Goal: Task Accomplishment & Management: Use online tool/utility

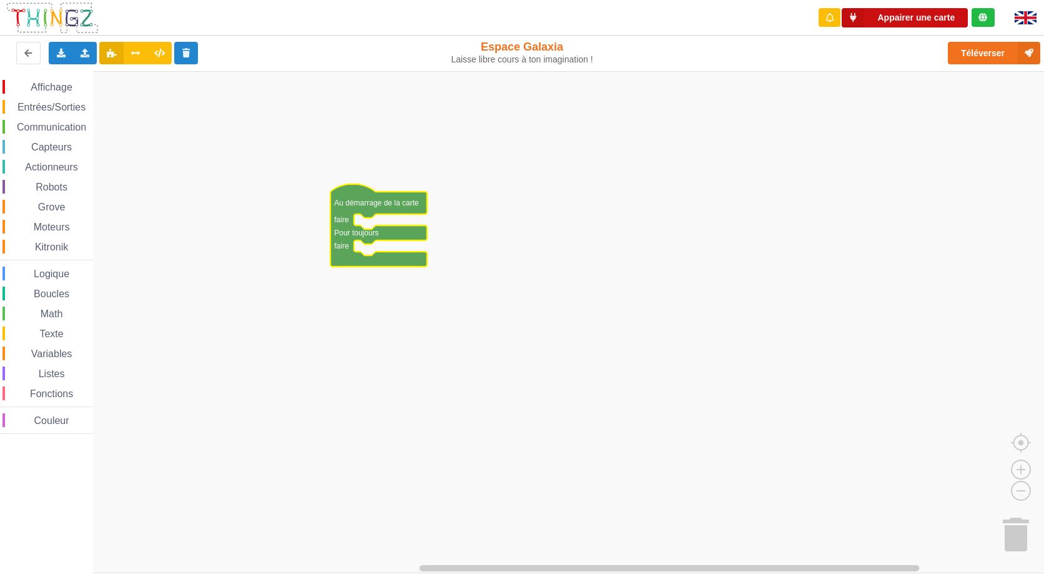
click at [870, 18] on button "Appairer une carte" at bounding box center [905, 17] width 126 height 19
click at [112, 52] on icon at bounding box center [111, 52] width 11 height 7
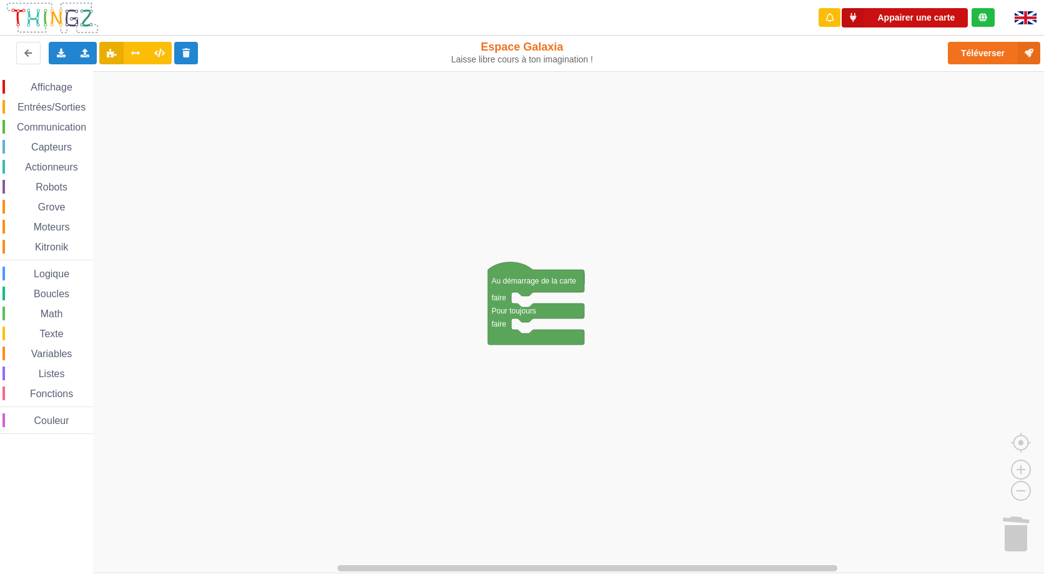
click at [918, 11] on button "Appairer une carte" at bounding box center [905, 17] width 126 height 19
click at [267, 272] on rect "Espace de travail de Blocky" at bounding box center [526, 322] width 1053 height 502
click at [84, 54] on icon at bounding box center [85, 52] width 11 height 7
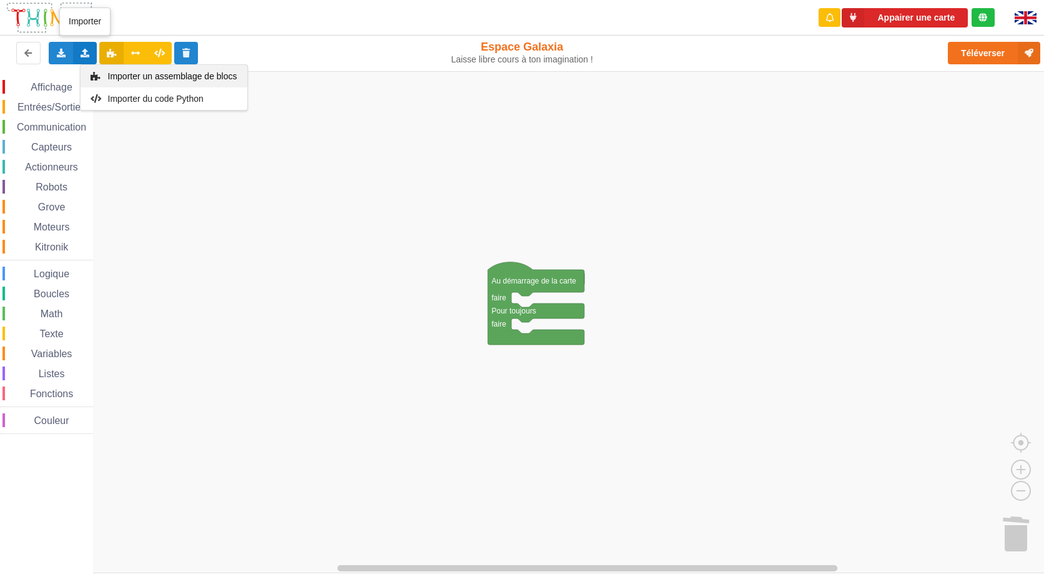
click at [127, 80] on span "Importer un assemblage de blocs" at bounding box center [171, 76] width 129 height 10
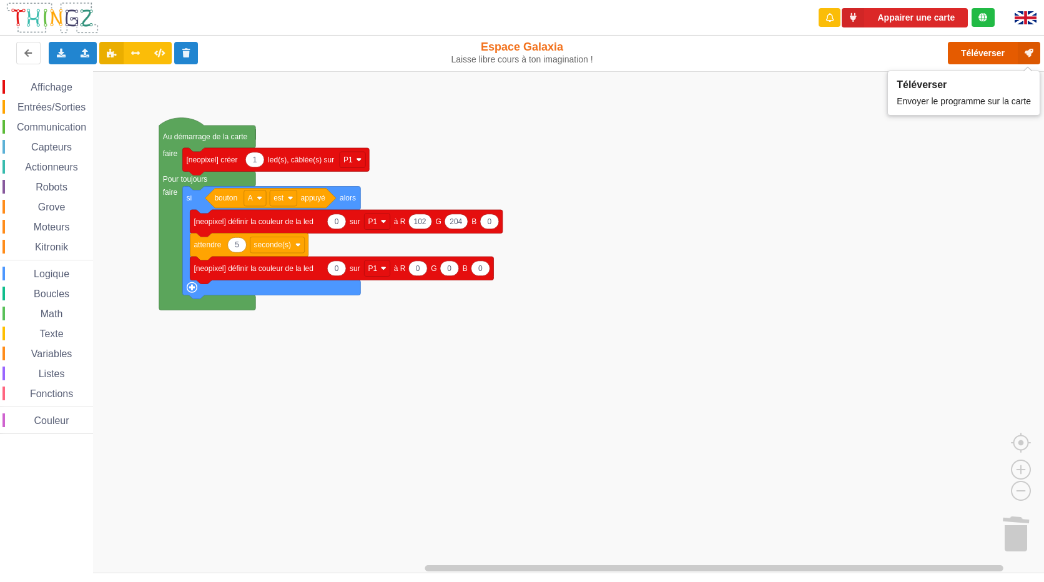
click at [999, 52] on button "Téléverser" at bounding box center [994, 53] width 92 height 22
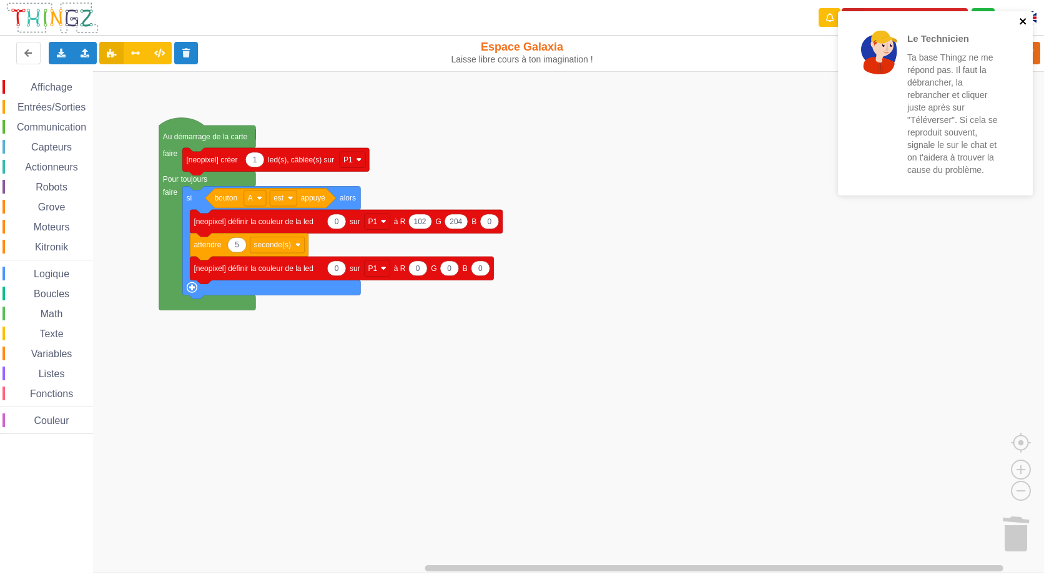
click at [1021, 21] on icon "close" at bounding box center [1023, 21] width 9 height 10
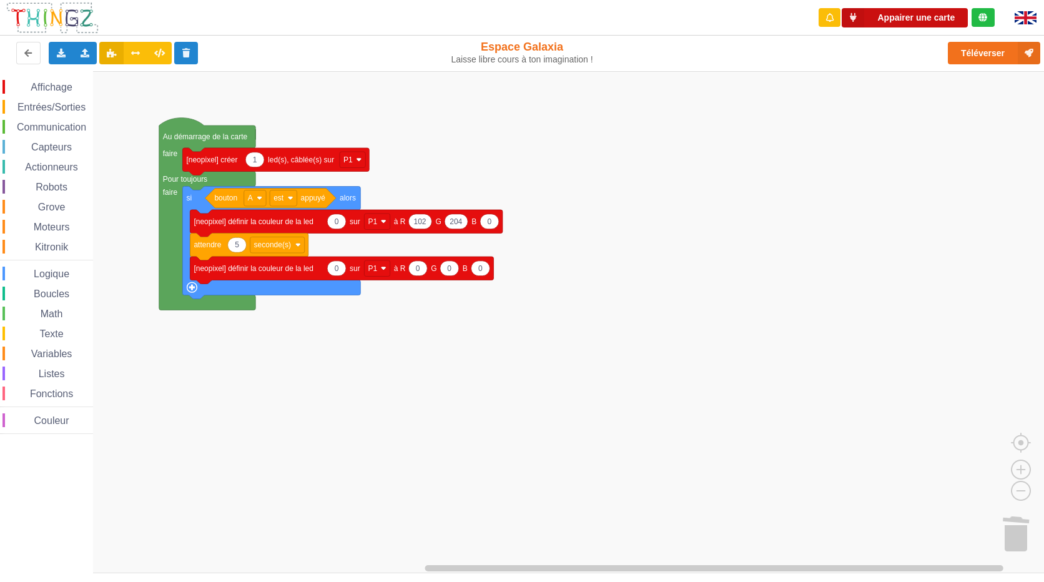
click at [928, 19] on button "Appairer une carte" at bounding box center [905, 17] width 126 height 19
click at [996, 51] on button "Téléverser" at bounding box center [994, 53] width 92 height 22
click at [917, 21] on button "Appairer une carte" at bounding box center [905, 17] width 126 height 19
click at [921, 22] on button "Appairer une carte" at bounding box center [905, 17] width 126 height 19
click at [1026, 54] on icon at bounding box center [1029, 53] width 22 height 22
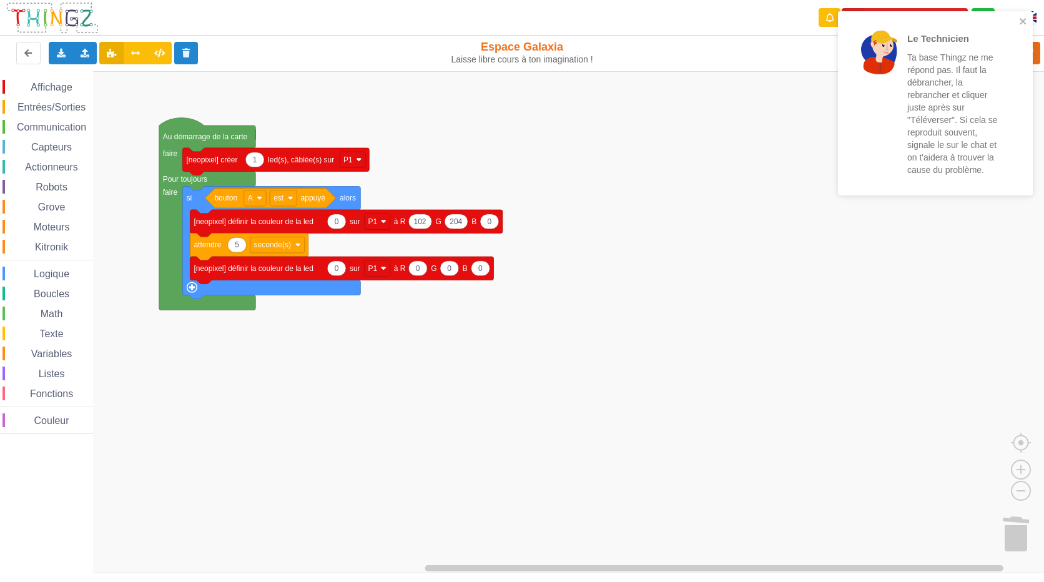
click at [828, 279] on rect "Espace de travail de Blocky" at bounding box center [526, 322] width 1053 height 502
click at [1024, 22] on icon "close" at bounding box center [1023, 21] width 6 height 6
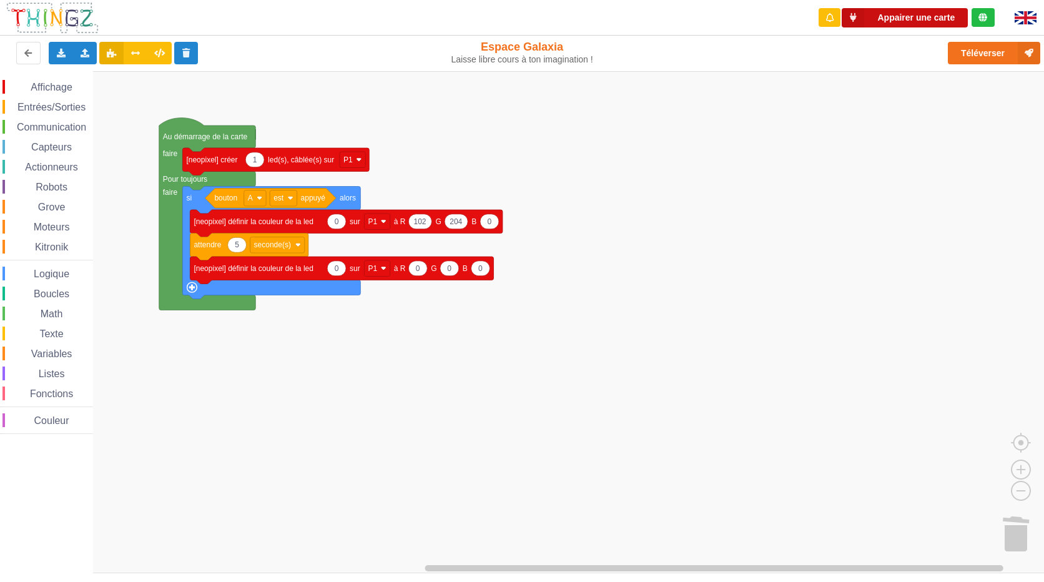
click at [913, 19] on button "Appairer une carte" at bounding box center [905, 17] width 126 height 19
click at [904, 18] on button "Appairer une carte" at bounding box center [905, 17] width 126 height 19
click at [893, 19] on button "Appairer une carte" at bounding box center [905, 17] width 126 height 19
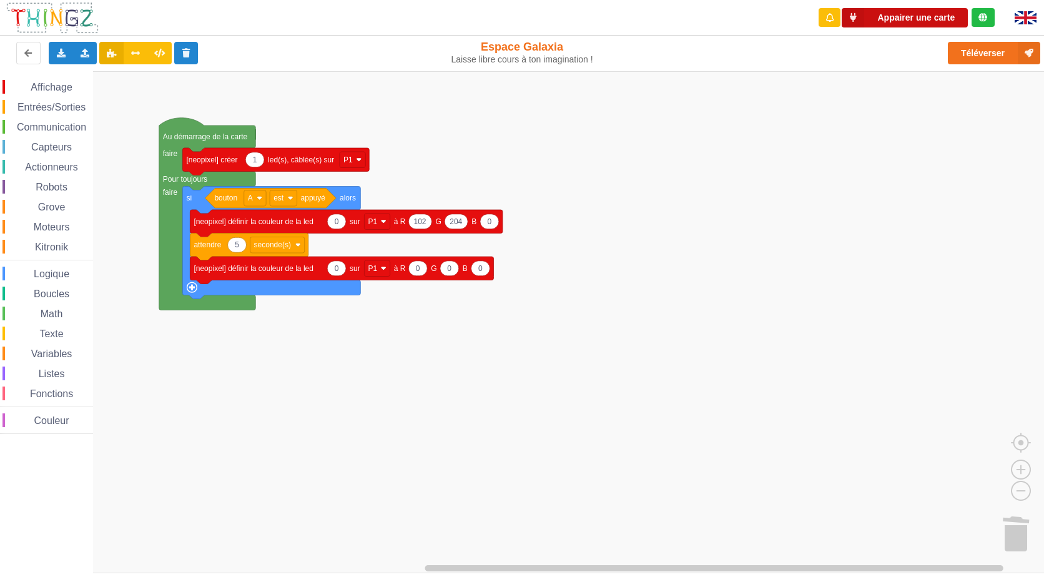
click at [893, 19] on button "Appairer une carte" at bounding box center [905, 17] width 126 height 19
click at [846, 16] on icon at bounding box center [853, 17] width 22 height 19
click at [881, 56] on div "Téléverser" at bounding box center [835, 53] width 428 height 40
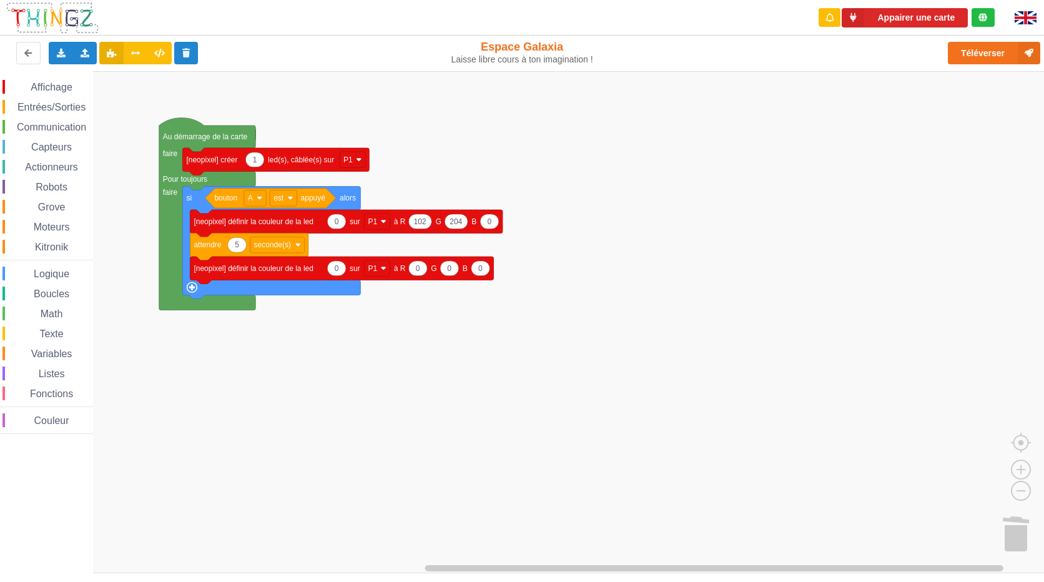
click at [36, 86] on span "Affichage" at bounding box center [51, 87] width 45 height 11
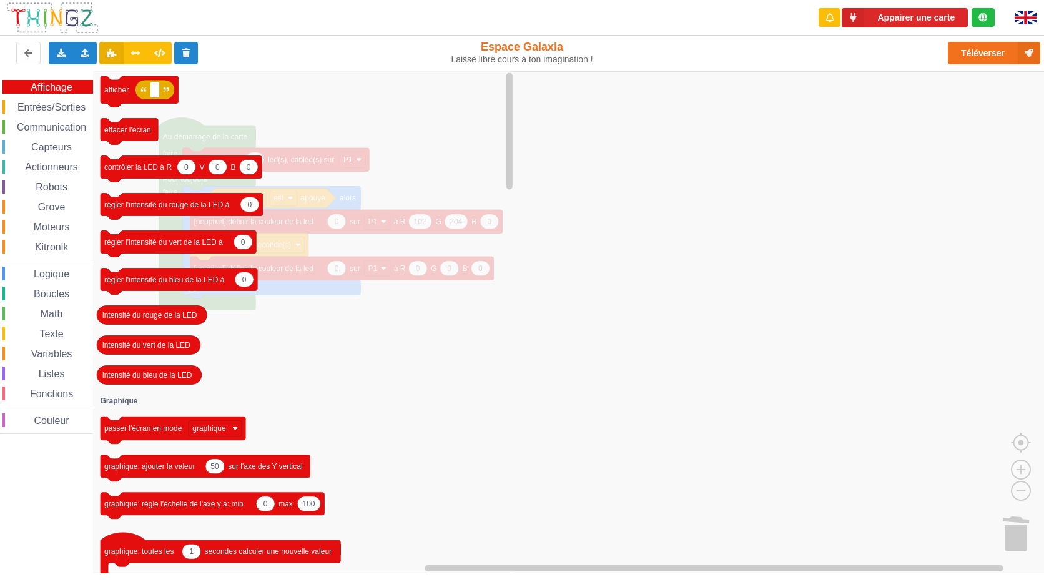
click at [42, 108] on span "Entrées/Sorties" at bounding box center [52, 107] width 72 height 11
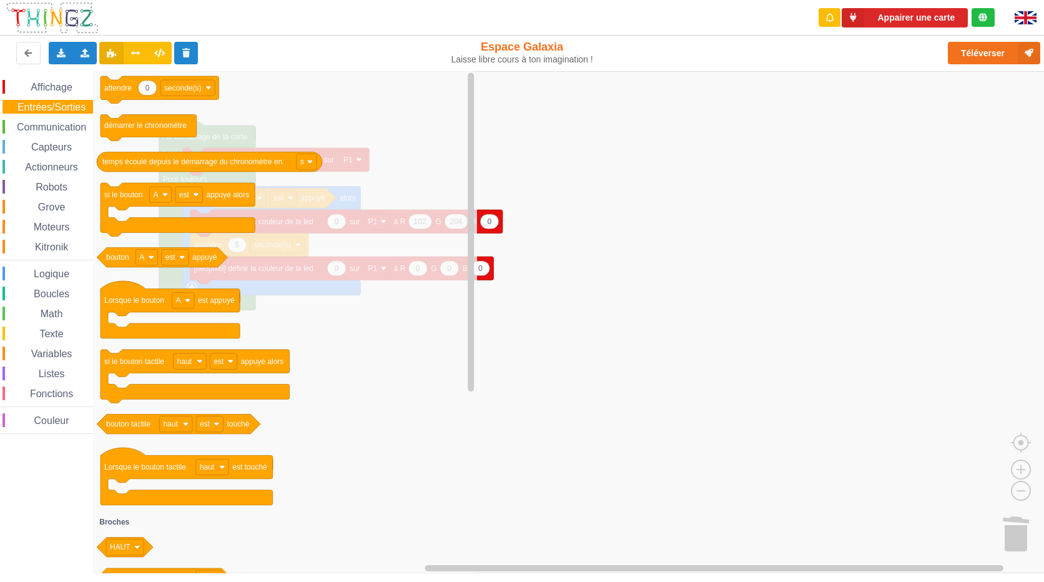
click at [46, 126] on span "Communication" at bounding box center [51, 127] width 73 height 11
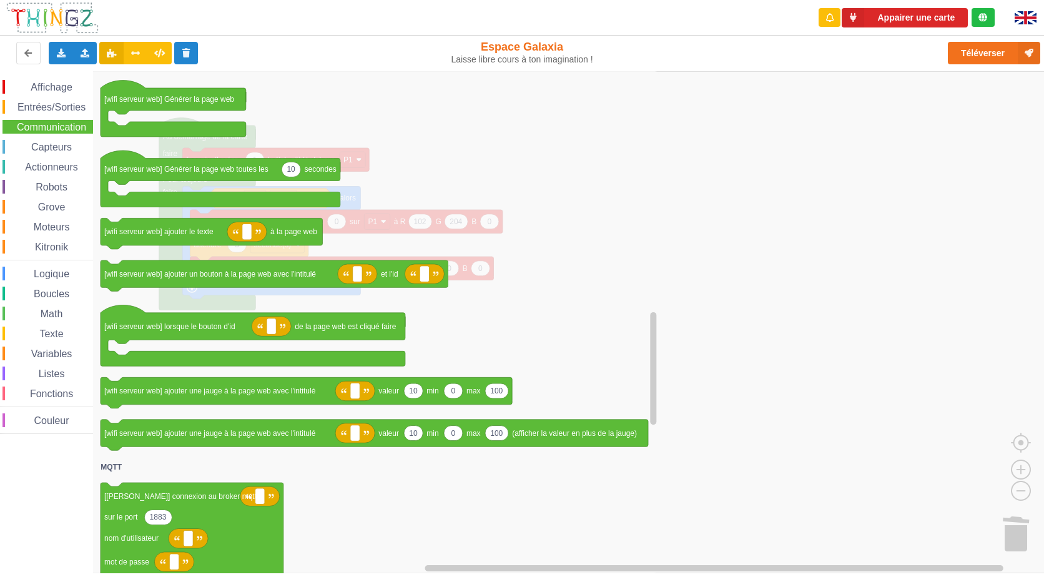
click at [47, 149] on span "Capteurs" at bounding box center [51, 147] width 44 height 11
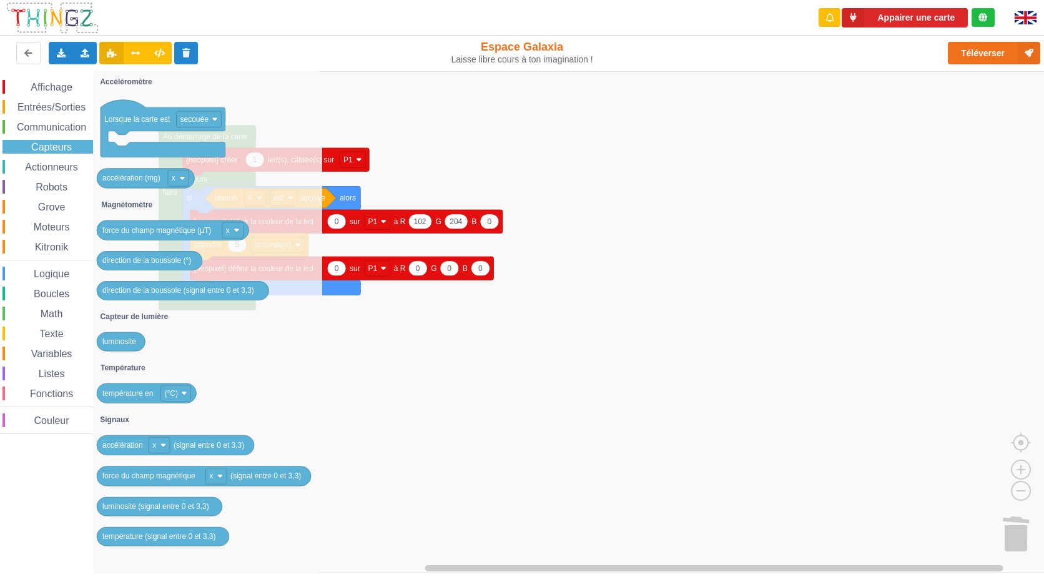
click at [48, 279] on span "Logique" at bounding box center [51, 274] width 39 height 11
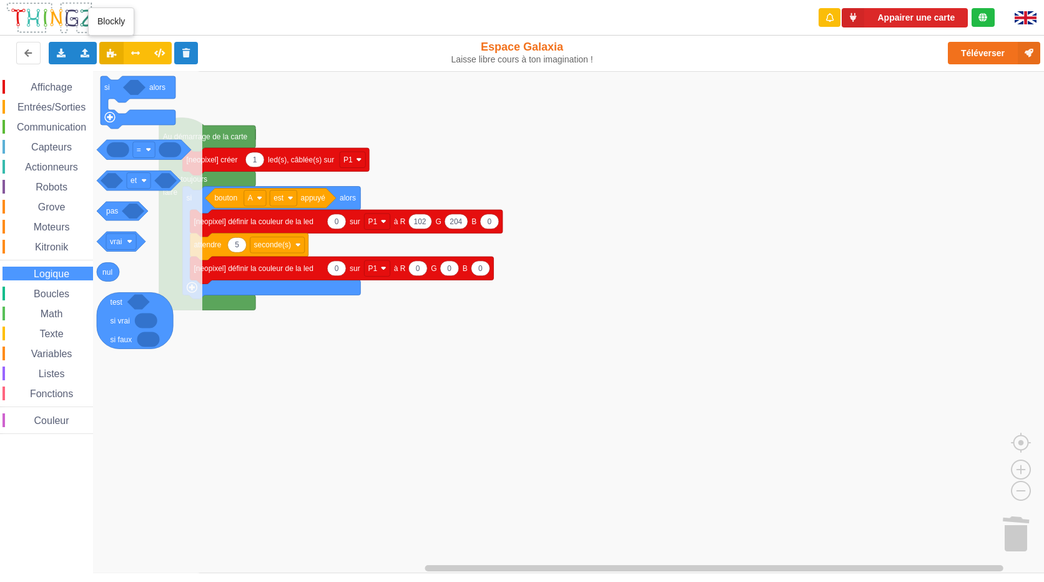
click at [116, 50] on icon at bounding box center [111, 52] width 11 height 7
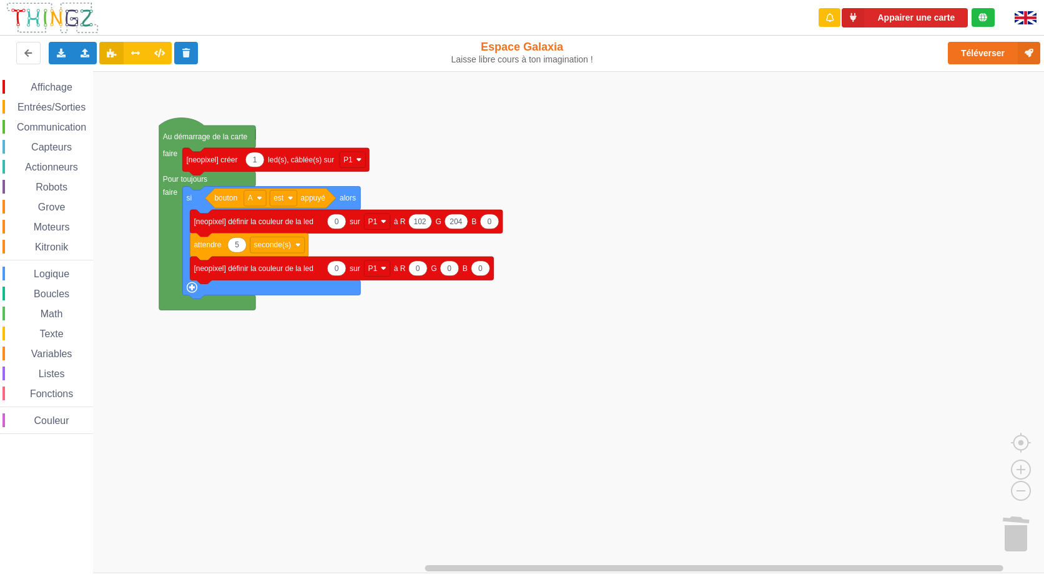
click at [256, 99] on rect "Espace de travail de Blocky" at bounding box center [526, 322] width 1053 height 502
click at [131, 54] on icon at bounding box center [136, 52] width 11 height 7
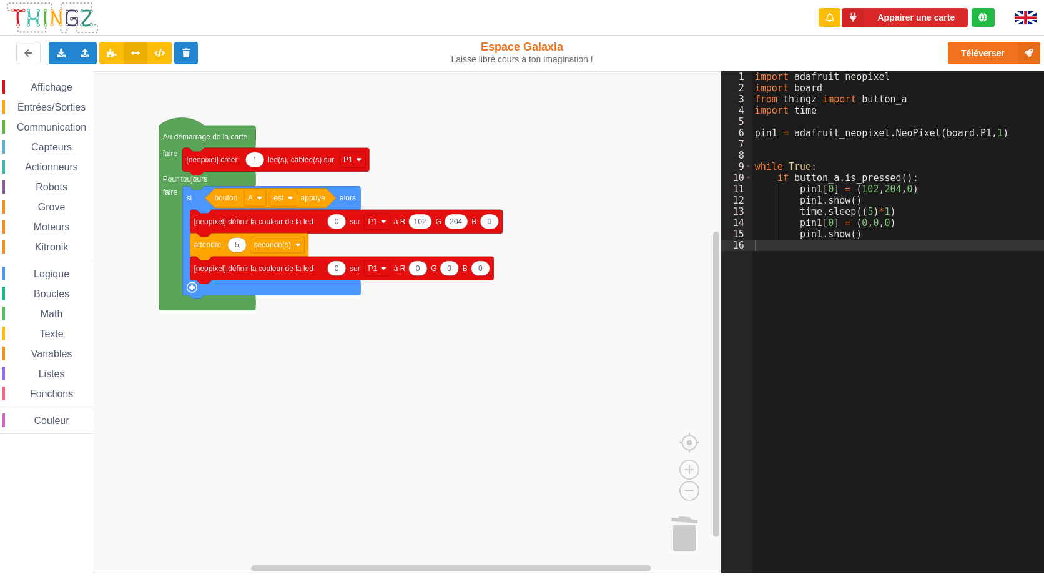
click at [131, 54] on icon at bounding box center [136, 52] width 11 height 7
click at [157, 55] on icon at bounding box center [159, 52] width 11 height 7
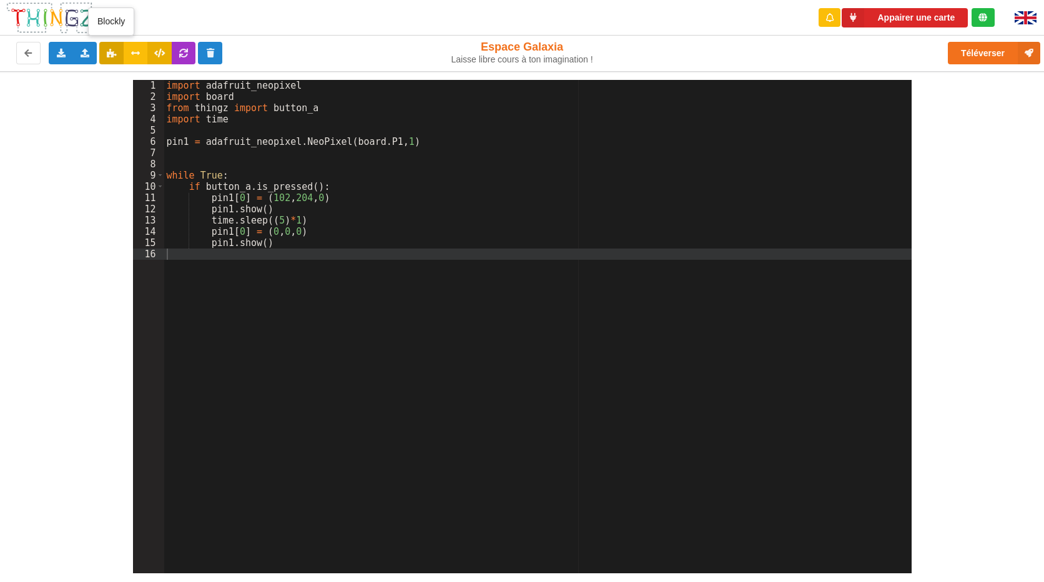
click at [111, 56] on icon at bounding box center [111, 52] width 11 height 7
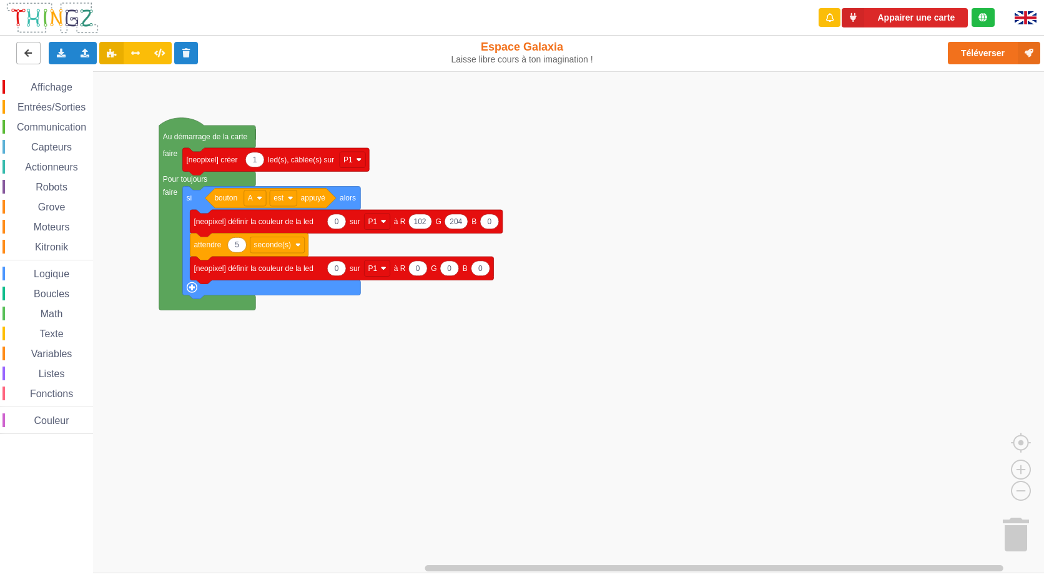
click at [32, 52] on icon at bounding box center [28, 52] width 11 height 7
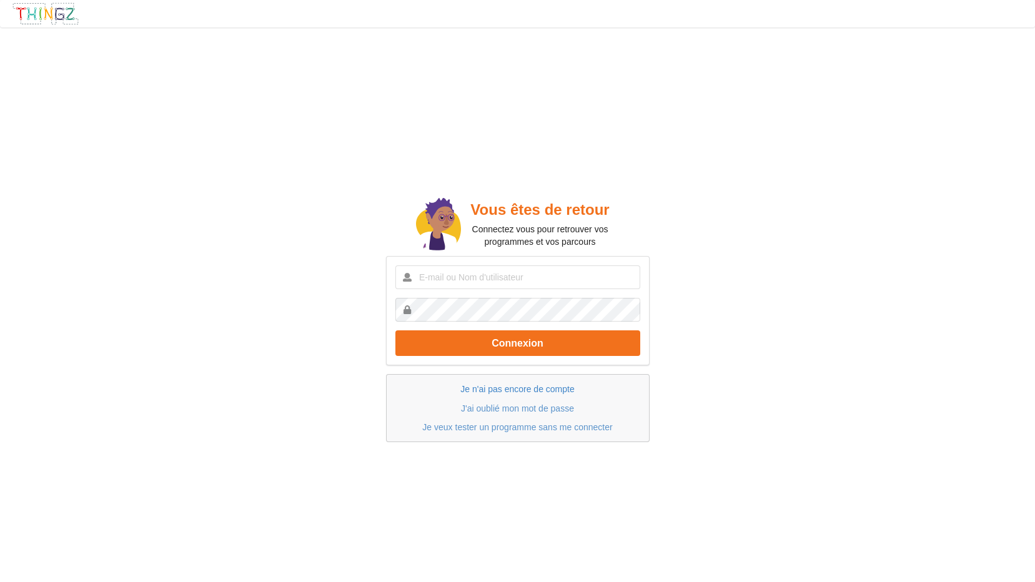
click at [519, 392] on link "Je n'ai pas encore de compte" at bounding box center [517, 389] width 114 height 10
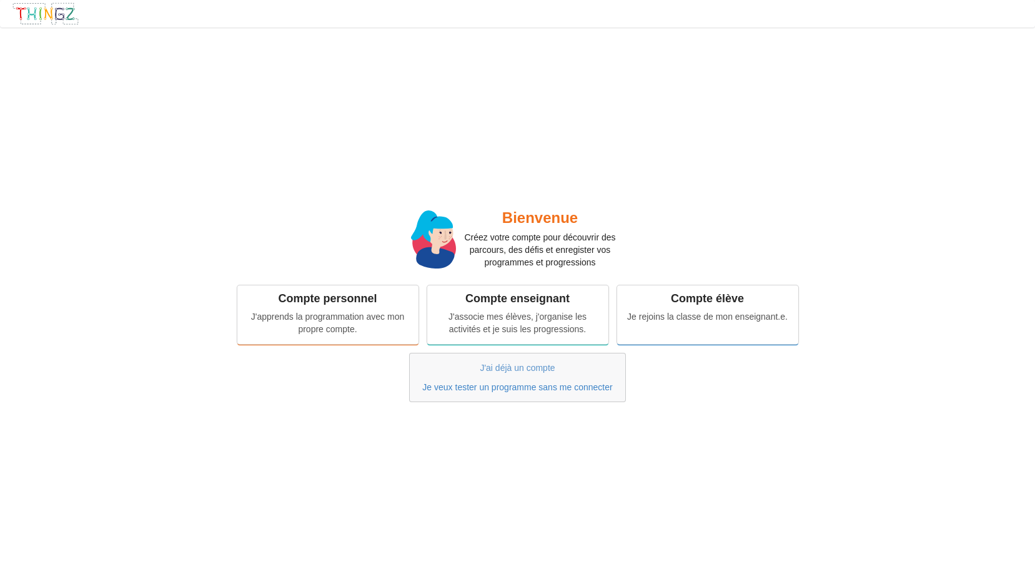
click at [484, 392] on link "Je veux tester un programme sans me connecter" at bounding box center [517, 387] width 190 height 10
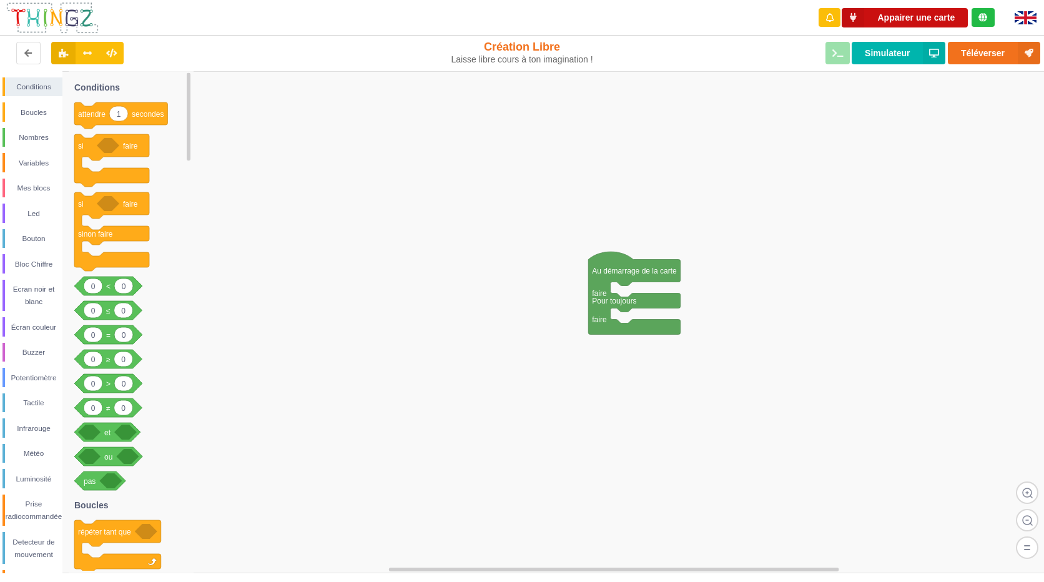
click at [910, 16] on button "Appairer une carte" at bounding box center [905, 17] width 126 height 19
click at [60, 56] on icon at bounding box center [63, 52] width 11 height 7
click at [895, 59] on button "Simulateur" at bounding box center [899, 53] width 94 height 22
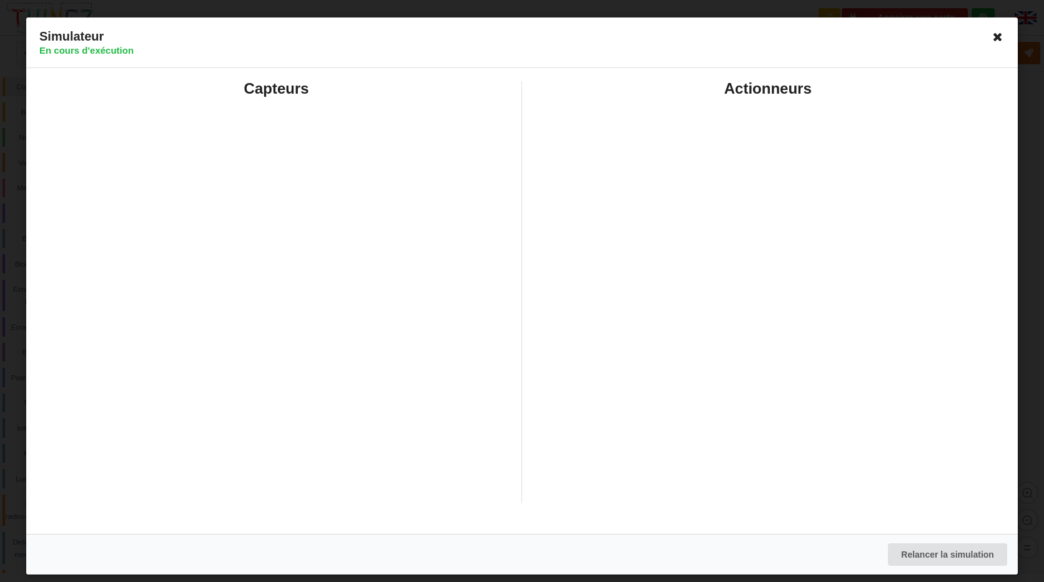
click at [997, 34] on icon at bounding box center [997, 37] width 20 height 20
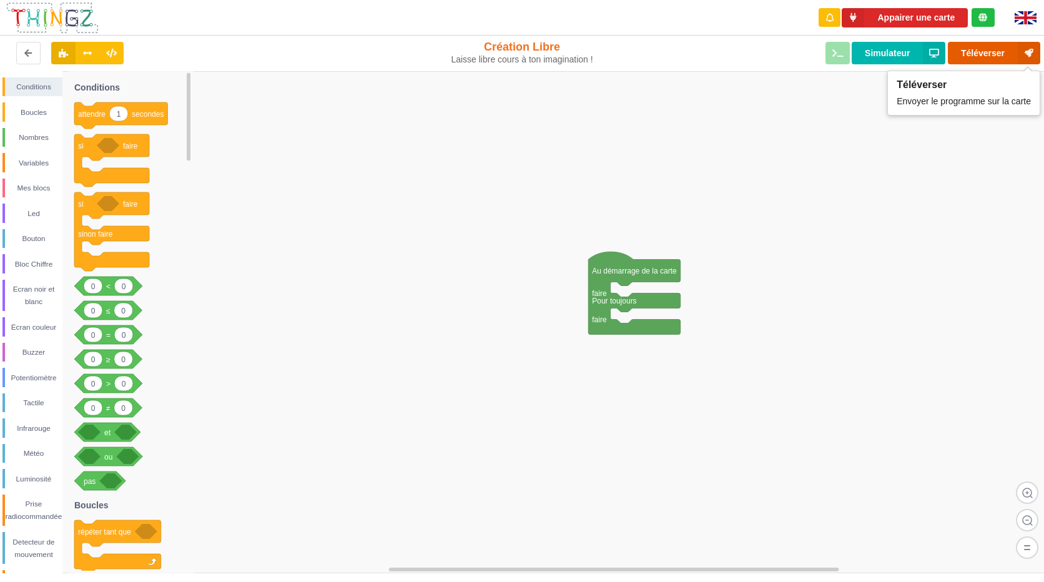
click at [1024, 51] on icon at bounding box center [1029, 53] width 22 height 22
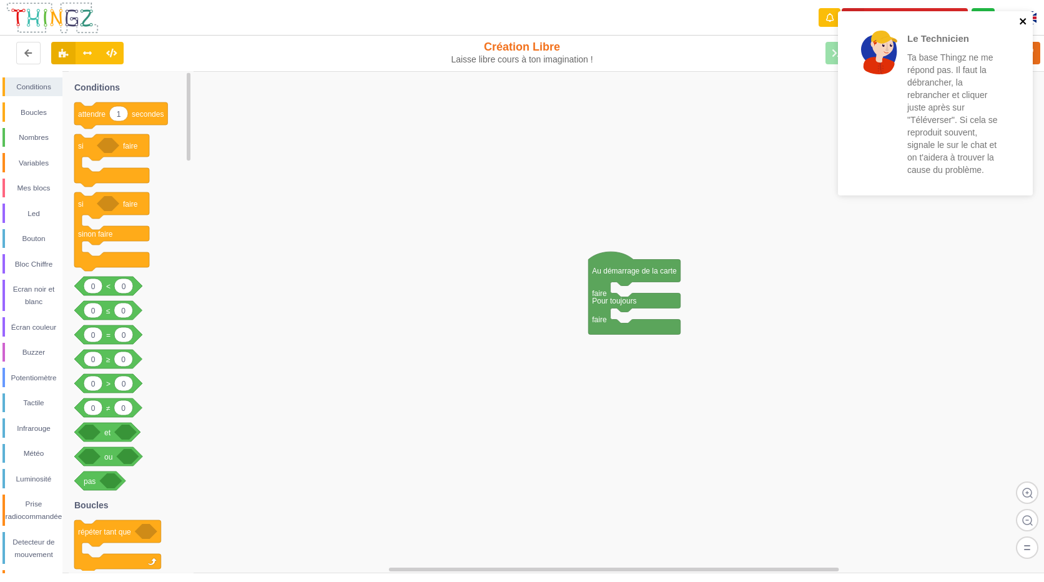
click at [1022, 20] on icon "close" at bounding box center [1023, 21] width 6 height 6
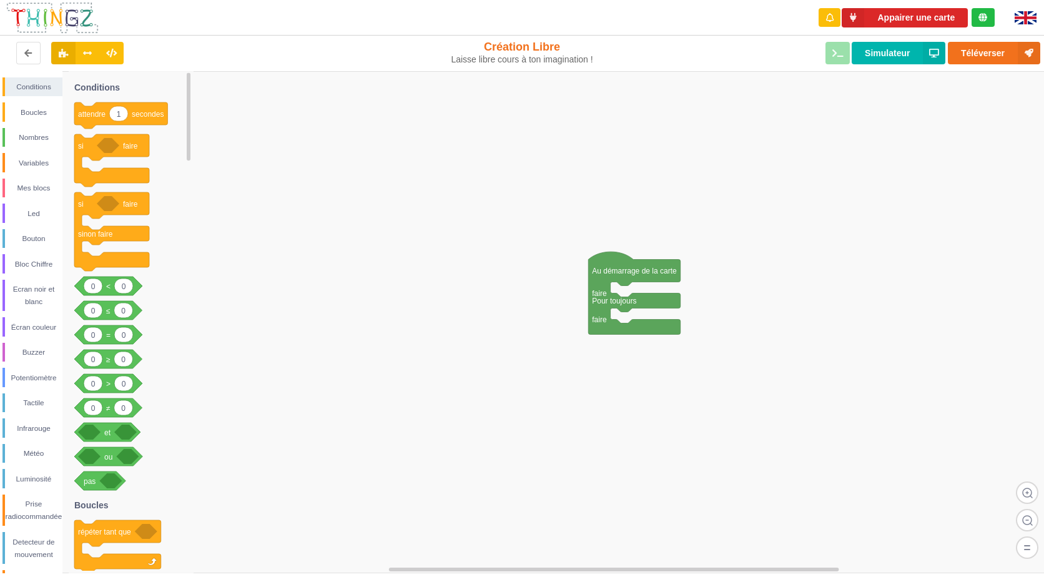
click at [643, 124] on rect at bounding box center [526, 322] width 1053 height 502
